Goal: Task Accomplishment & Management: Complete application form

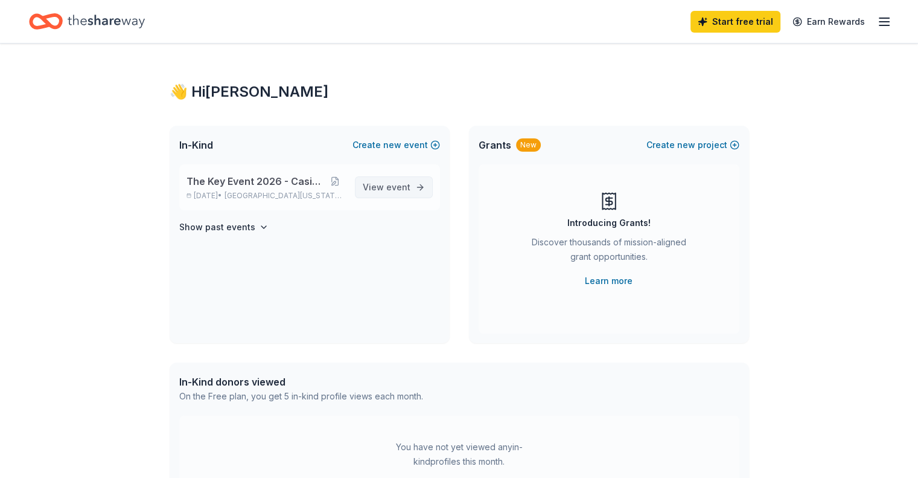
click at [401, 190] on span "event" at bounding box center [398, 187] width 24 height 10
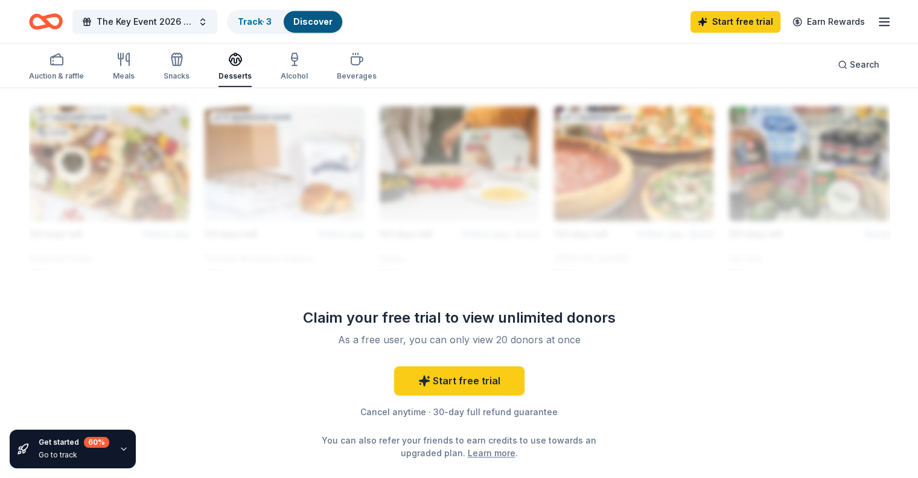
scroll to position [785, 0]
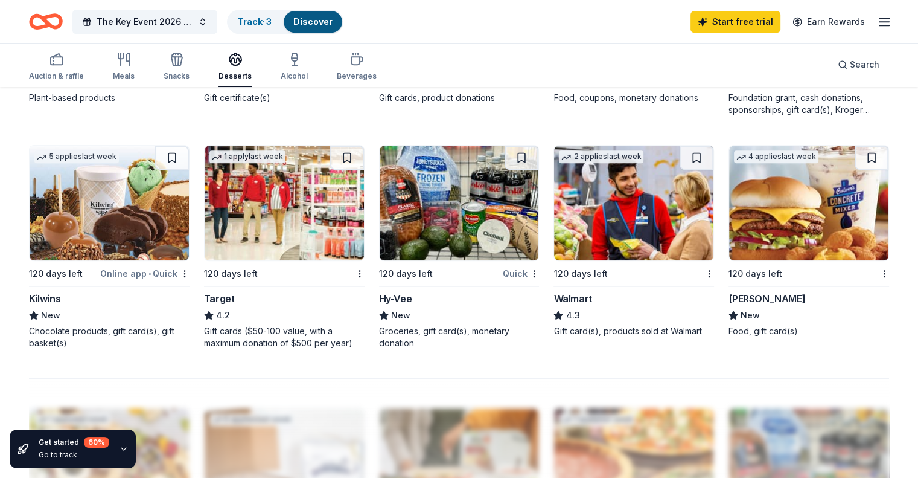
click at [744, 291] on div "[PERSON_NAME]" at bounding box center [767, 298] width 77 height 14
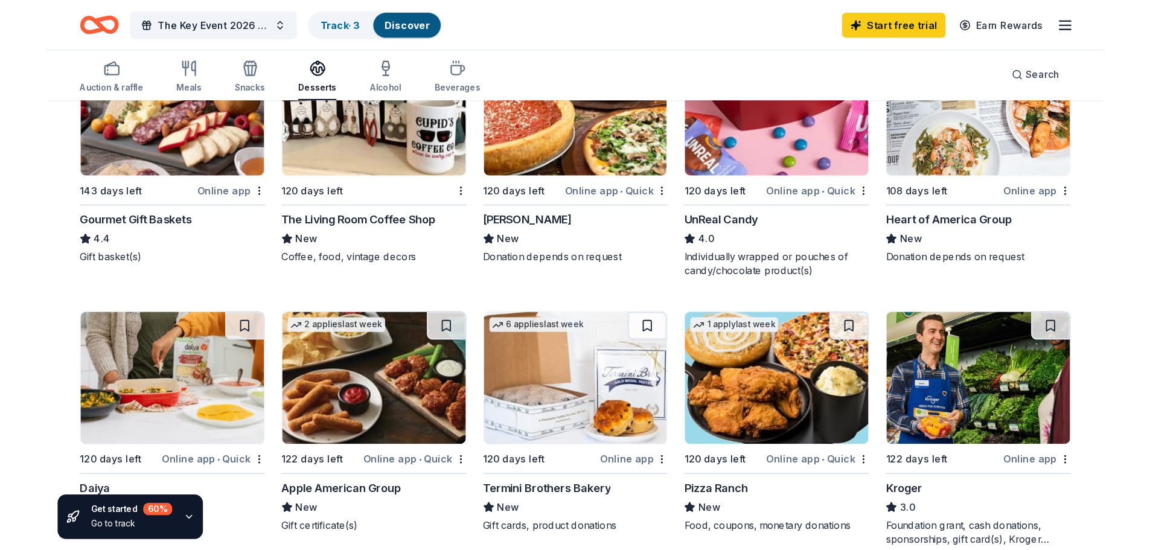
scroll to position [423, 0]
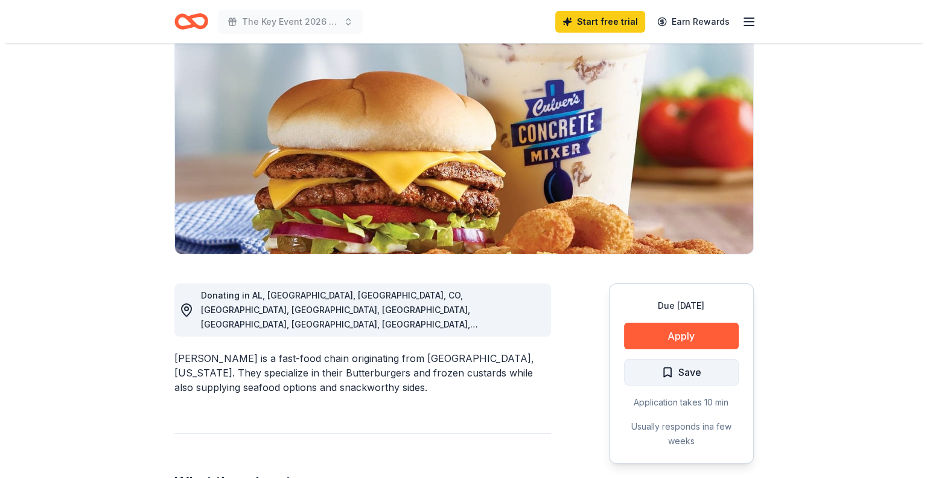
scroll to position [121, 0]
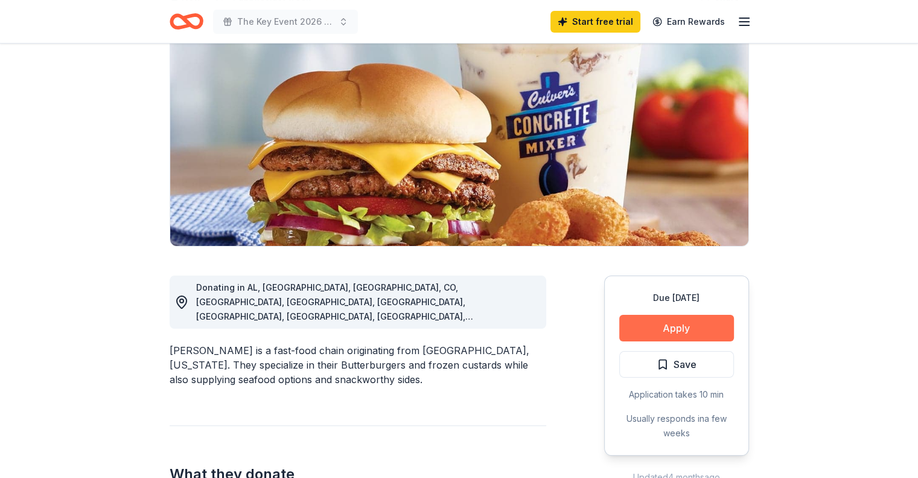
click at [668, 325] on button "Apply" at bounding box center [676, 328] width 115 height 27
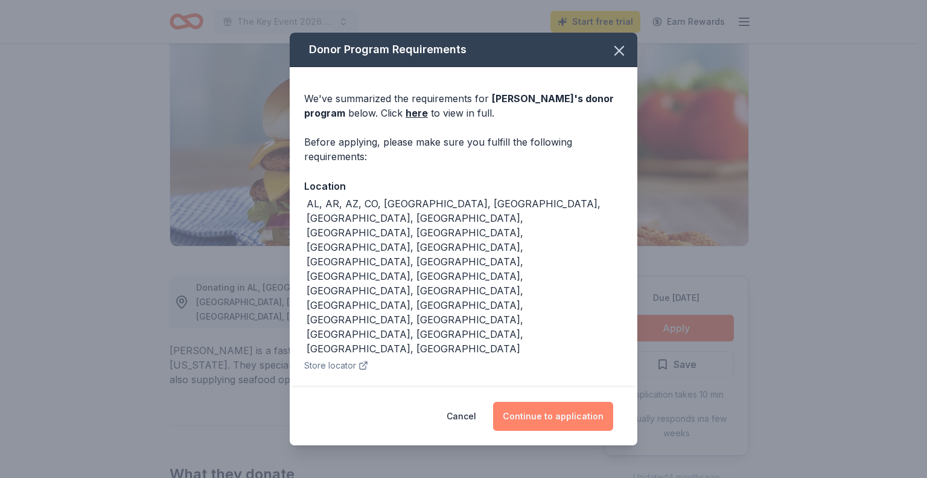
click at [559, 405] on button "Continue to application" at bounding box center [553, 415] width 120 height 29
